Goal: Task Accomplishment & Management: Use online tool/utility

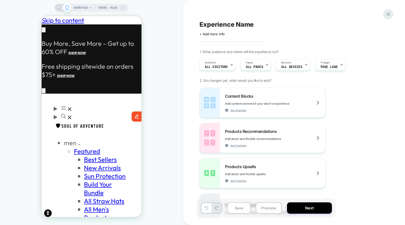
click at [388, 14] on icon at bounding box center [388, 14] width 4 height 4
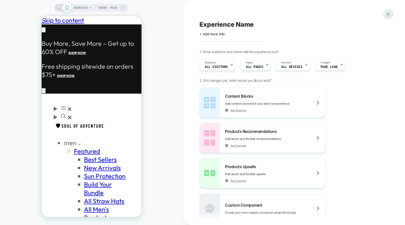
click at [387, 17] on icon at bounding box center [387, 14] width 7 height 7
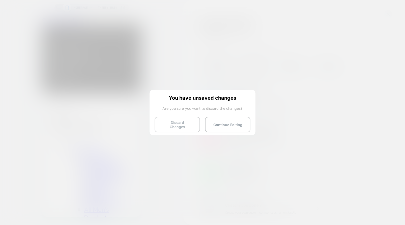
click at [165, 128] on button "Discard Changes" at bounding box center [176, 125] width 45 height 16
click at [178, 126] on button "Discard Changes" at bounding box center [176, 125] width 45 height 16
click at [173, 124] on button "Discard Changes" at bounding box center [176, 125] width 45 height 16
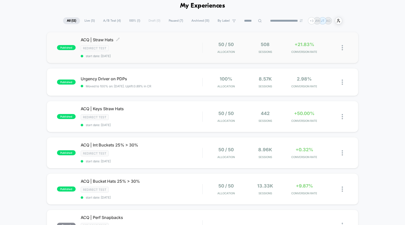
scroll to position [26, 0]
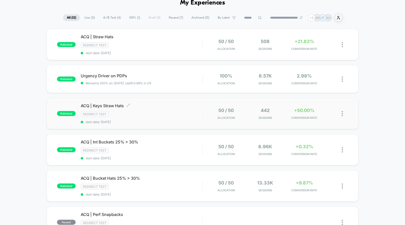
click at [113, 103] on span "ACQ | Keys Straw Hats Click to edit experience details" at bounding box center [142, 105] width 122 height 5
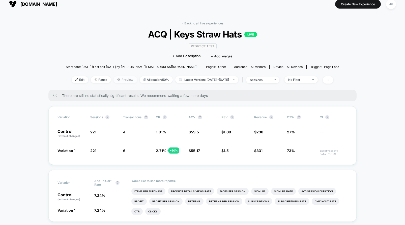
scroll to position [5, 0]
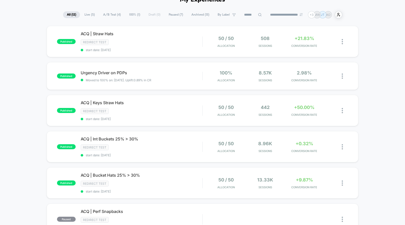
scroll to position [31, 0]
